Goal: Task Accomplishment & Management: Use online tool/utility

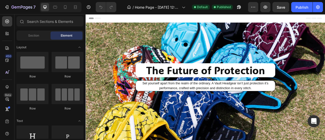
click at [92, 19] on icon at bounding box center [92, 20] width 4 height 4
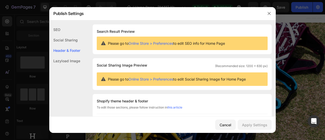
scroll to position [69, 0]
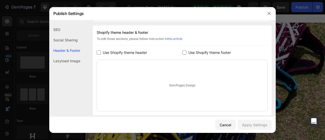
click at [135, 53] on span "Use Shopify theme header" at bounding box center [125, 53] width 44 height 6
checkbox input "true"
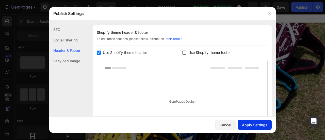
click at [253, 125] on div "Apply Settings" at bounding box center [254, 124] width 25 height 5
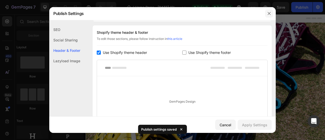
click at [270, 11] on button "button" at bounding box center [269, 13] width 8 height 8
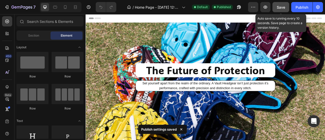
click at [279, 7] on span "Save" at bounding box center [281, 7] width 8 height 4
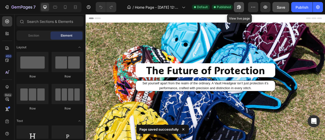
click at [239, 7] on icon "button" at bounding box center [238, 7] width 5 height 5
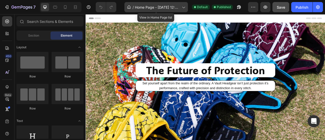
click at [137, 8] on span "Home Page - [DATE] 12:44:16" at bounding box center [157, 7] width 45 height 5
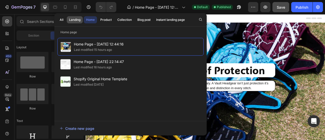
click at [76, 19] on div "Landing" at bounding box center [74, 20] width 11 height 5
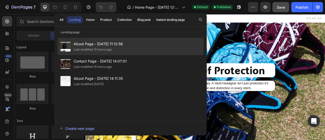
click at [92, 49] on div "Last modified 15 hours ago" at bounding box center [93, 49] width 38 height 5
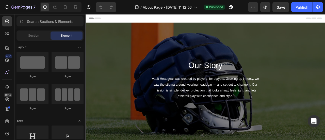
click at [93, 20] on icon at bounding box center [92, 20] width 4 height 4
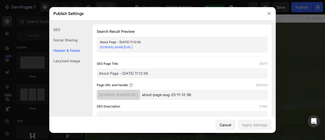
scroll to position [238, 0]
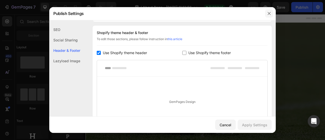
click at [270, 14] on icon "button" at bounding box center [269, 13] width 4 height 4
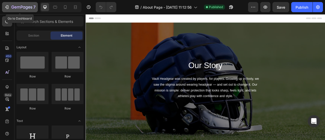
click at [4, 5] on button "7" at bounding box center [20, 7] width 36 height 10
